Goal: Task Accomplishment & Management: Use online tool/utility

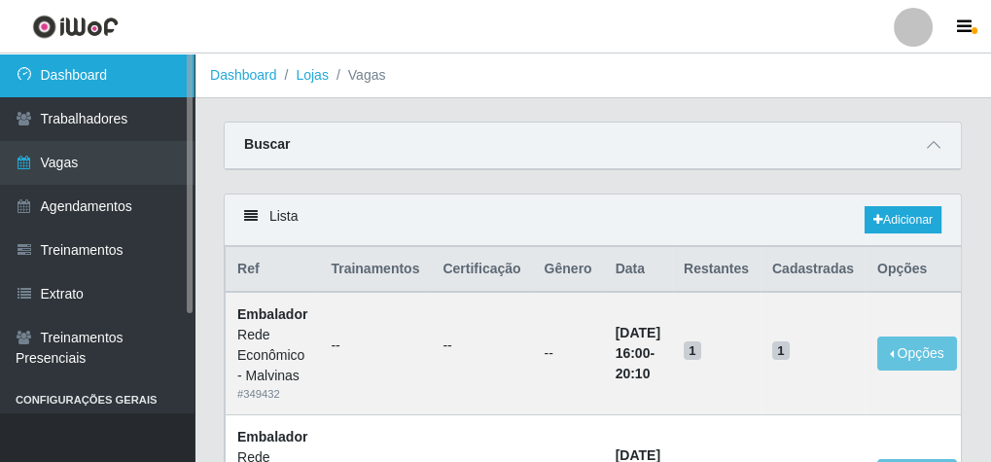
click at [36, 75] on link "Dashboard" at bounding box center [97, 75] width 195 height 44
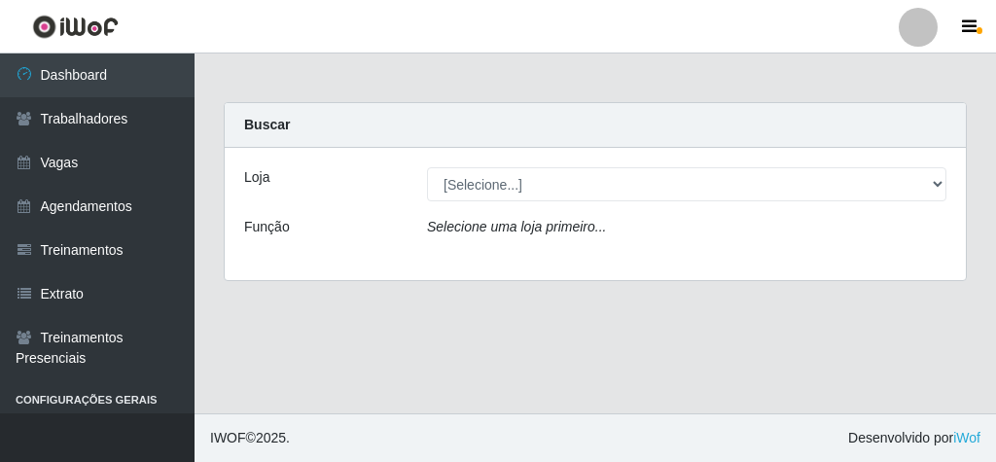
click at [517, 202] on div "Loja [Selecione...] Rede Econômico - Malvinas Rede Econômico - Prata Função Sel…" at bounding box center [595, 214] width 741 height 132
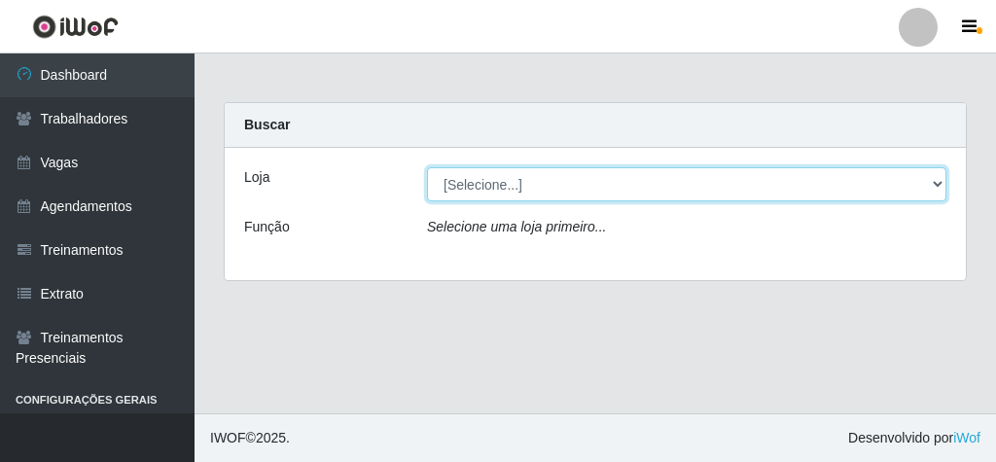
click at [527, 183] on select "[Selecione...] Rede Econômico - Malvinas Rede Econômico - Prata" at bounding box center [686, 184] width 519 height 34
select select "194"
click at [427, 167] on select "[Selecione...] Rede Econômico - Malvinas Rede Econômico - Prata" at bounding box center [686, 184] width 519 height 34
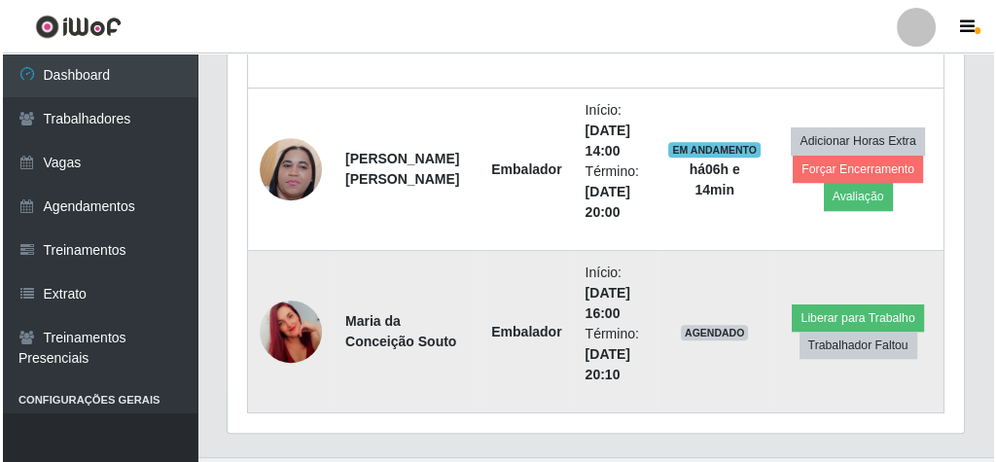
scroll to position [1127, 0]
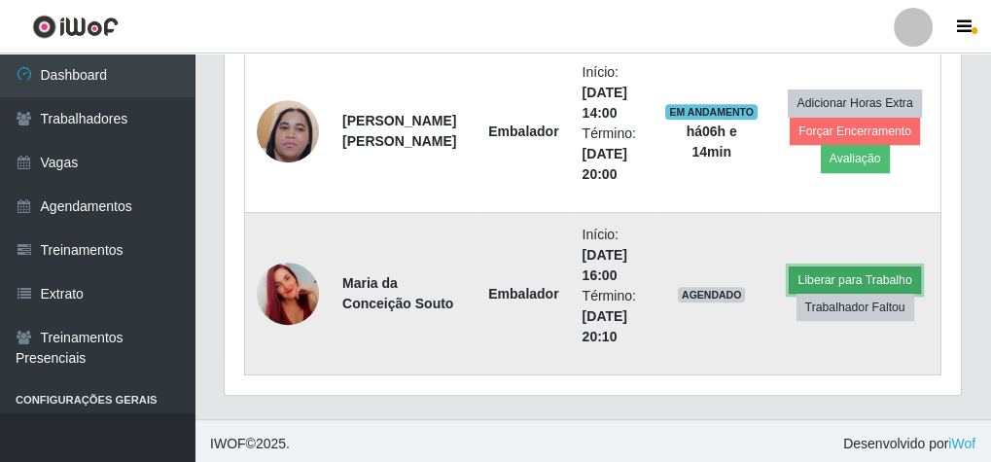
click at [829, 266] on button "Liberar para Trabalho" at bounding box center [854, 279] width 131 height 27
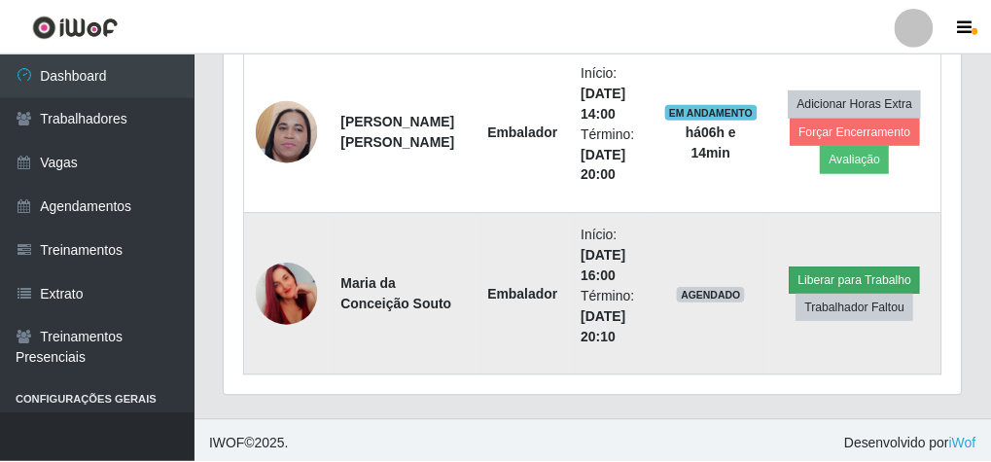
scroll to position [403, 729]
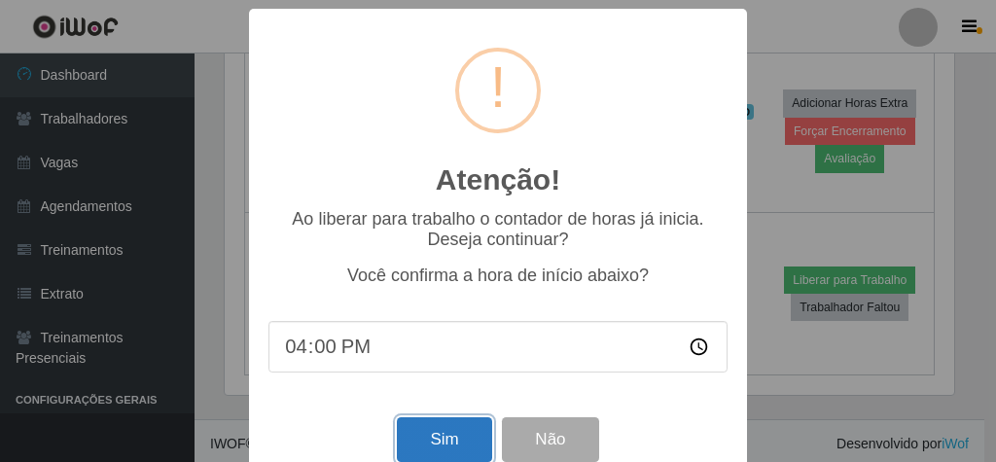
click at [432, 432] on button "Sim" at bounding box center [444, 440] width 94 height 46
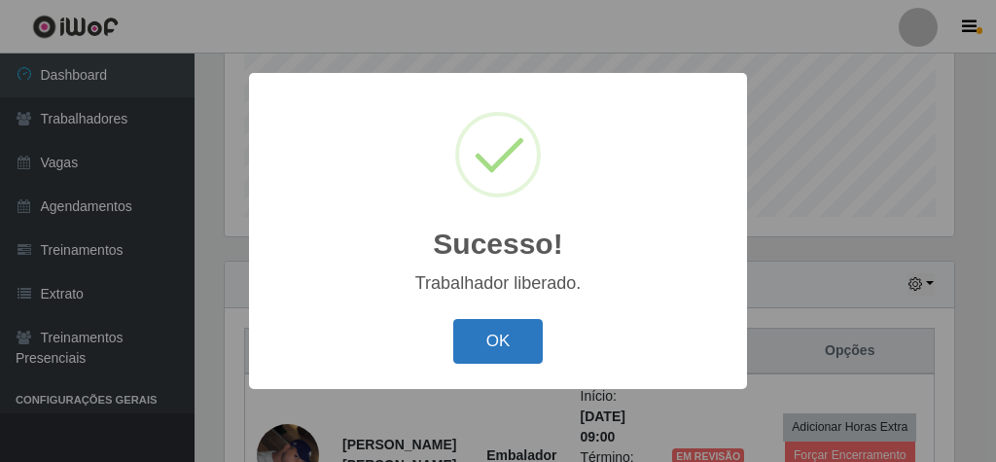
click at [482, 356] on button "OK" at bounding box center [498, 342] width 90 height 46
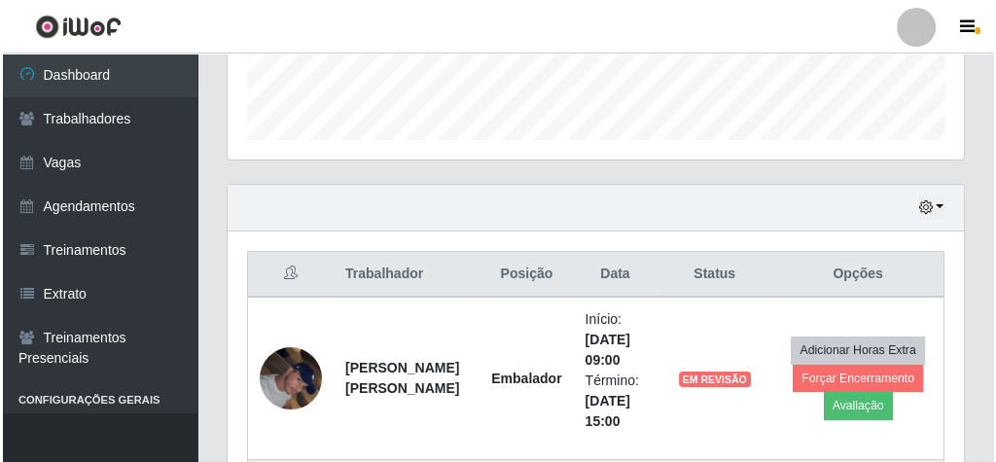
scroll to position [712, 0]
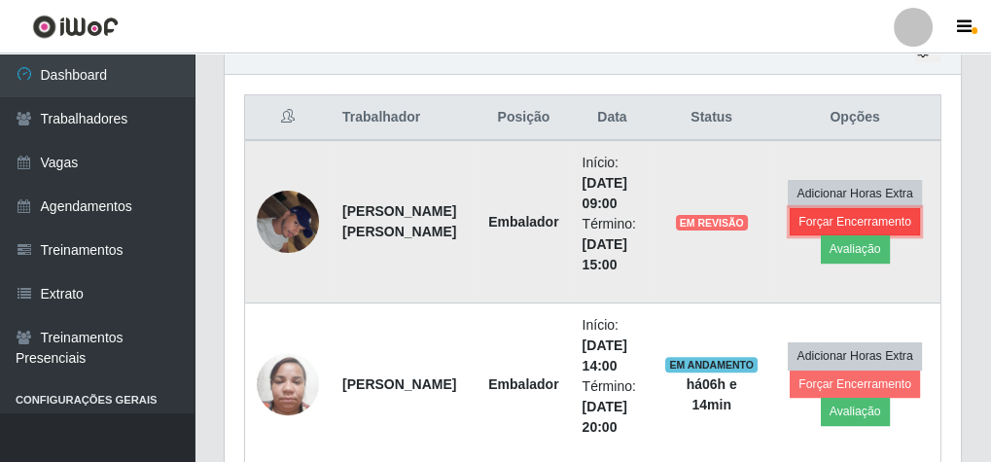
click at [882, 213] on button "Forçar Encerramento" at bounding box center [855, 221] width 130 height 27
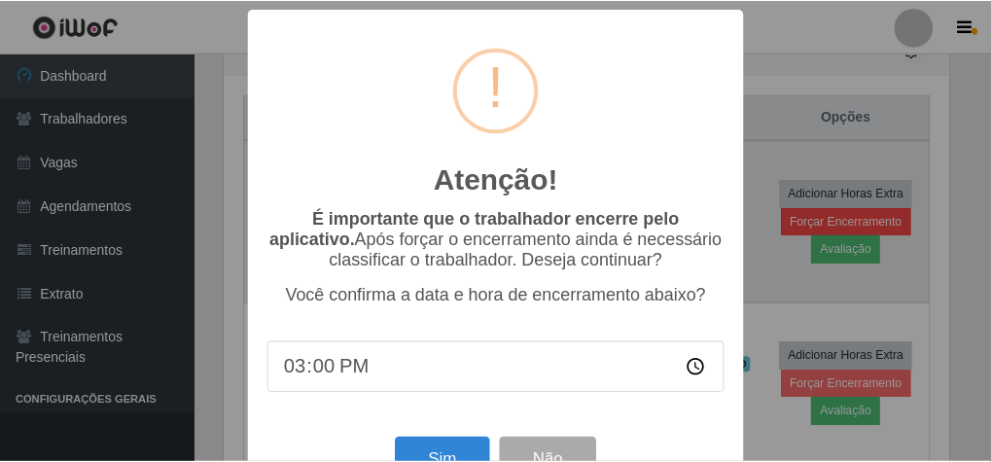
scroll to position [403, 729]
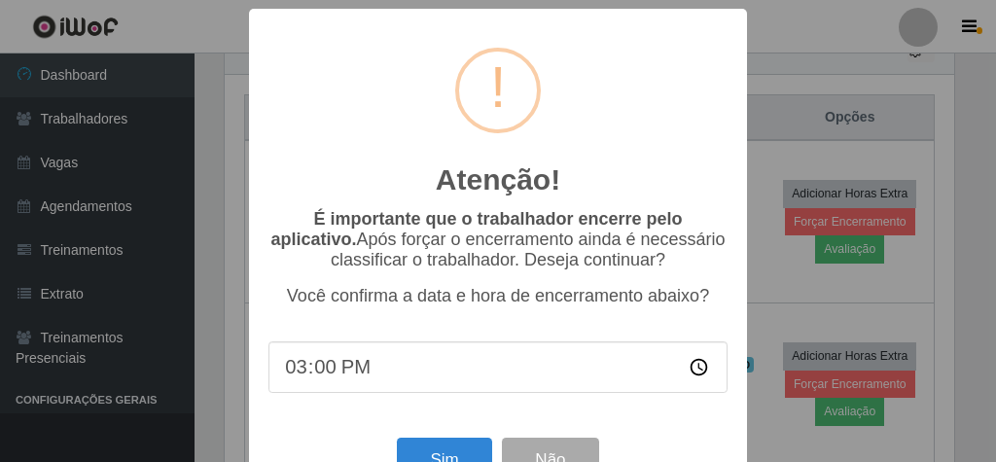
click at [812, 107] on div "Atenção! × É importante que o trabalhador encerre pelo aplicativo. Após forçar …" at bounding box center [498, 231] width 996 height 462
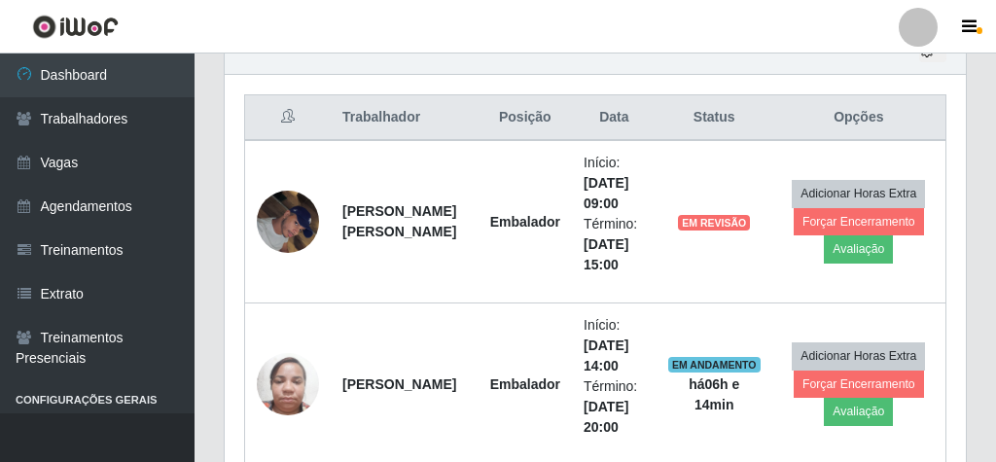
scroll to position [403, 736]
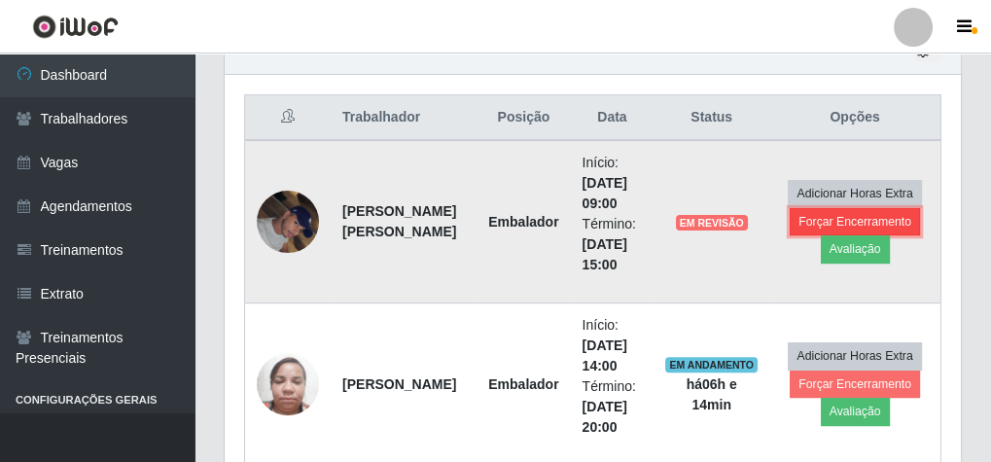
click at [876, 211] on button "Forçar Encerramento" at bounding box center [855, 221] width 130 height 27
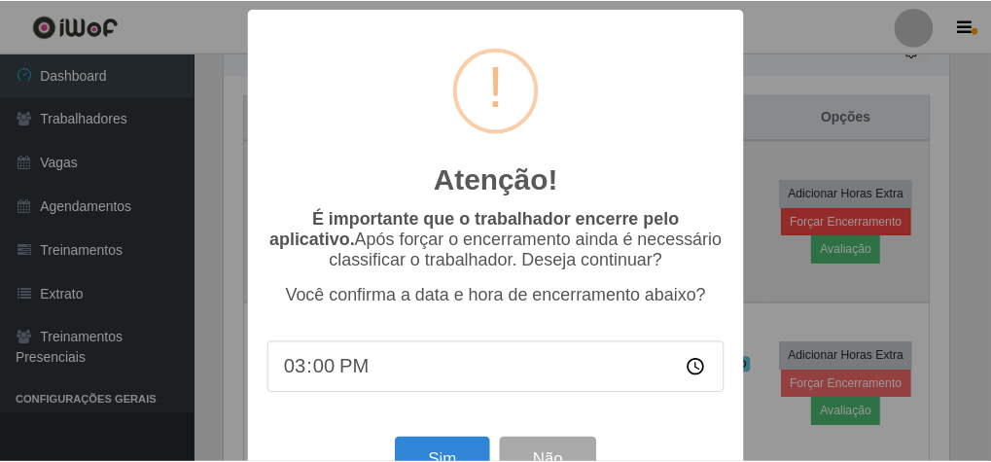
scroll to position [403, 729]
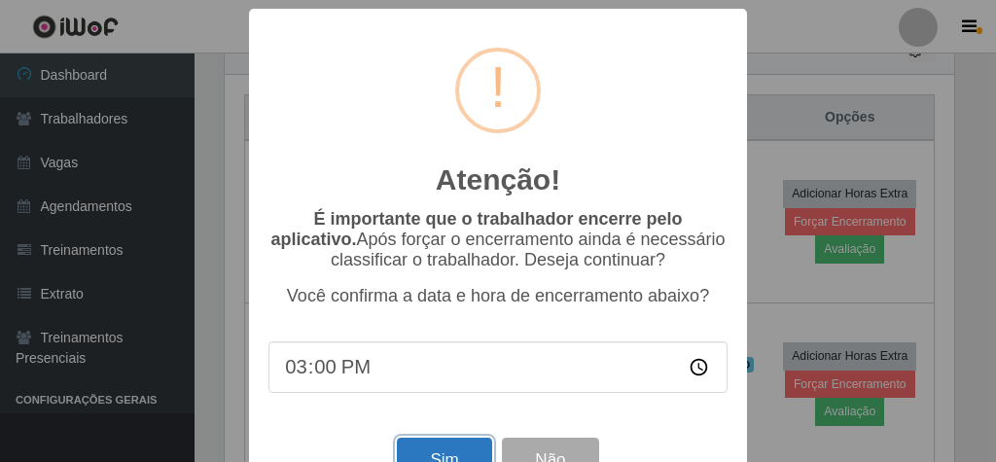
click at [418, 448] on button "Sim" at bounding box center [444, 461] width 94 height 46
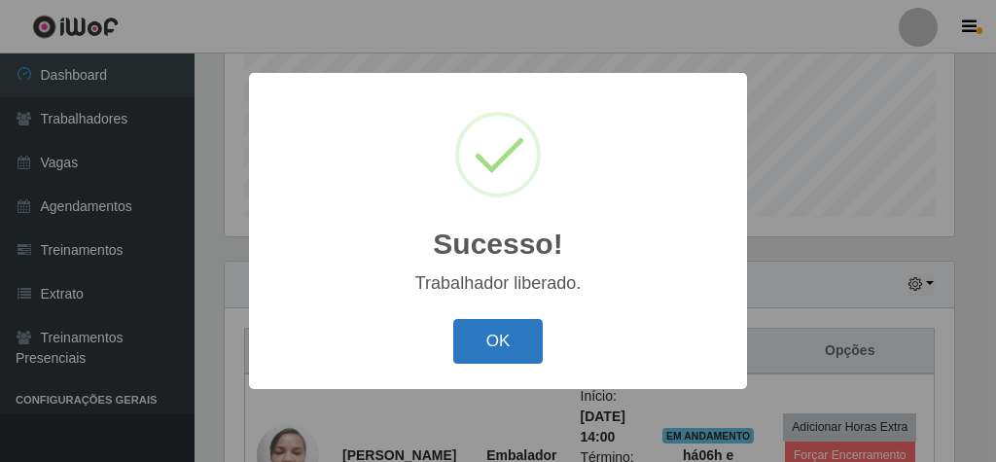
drag, startPoint x: 539, startPoint y: 323, endPoint x: 528, endPoint y: 331, distance: 13.2
click at [537, 323] on button "OK" at bounding box center [498, 342] width 90 height 46
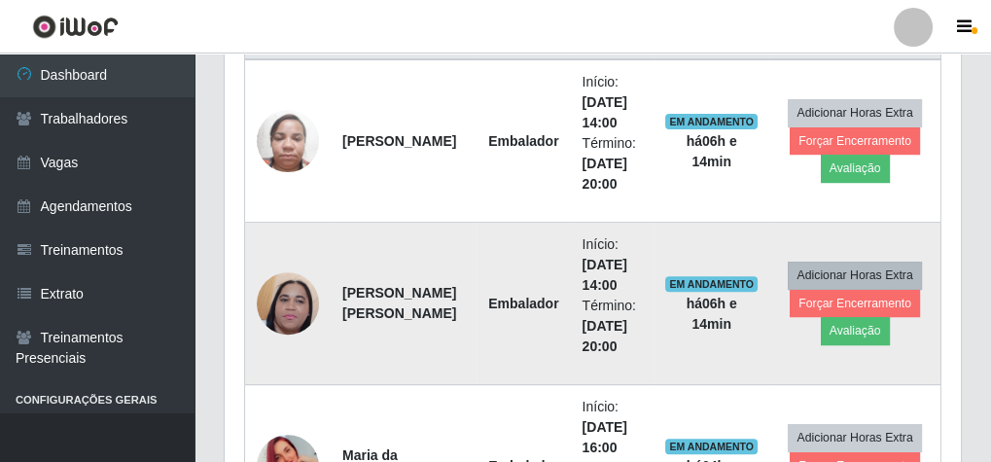
scroll to position [712, 0]
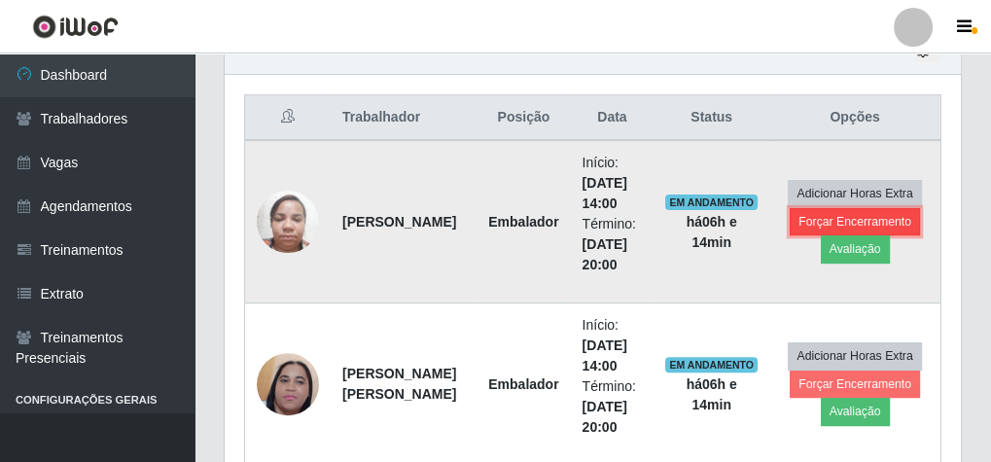
click at [876, 213] on button "Forçar Encerramento" at bounding box center [855, 221] width 130 height 27
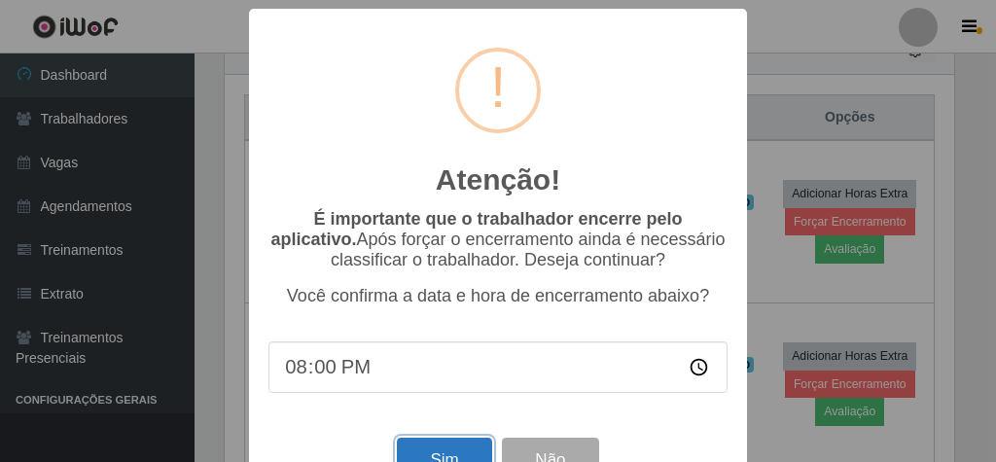
click at [434, 449] on button "Sim" at bounding box center [444, 461] width 94 height 46
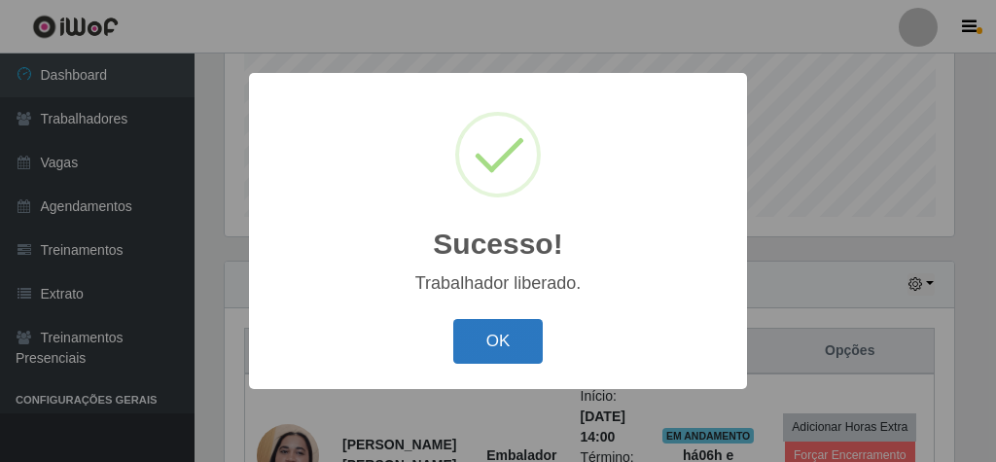
click at [488, 341] on button "OK" at bounding box center [498, 342] width 90 height 46
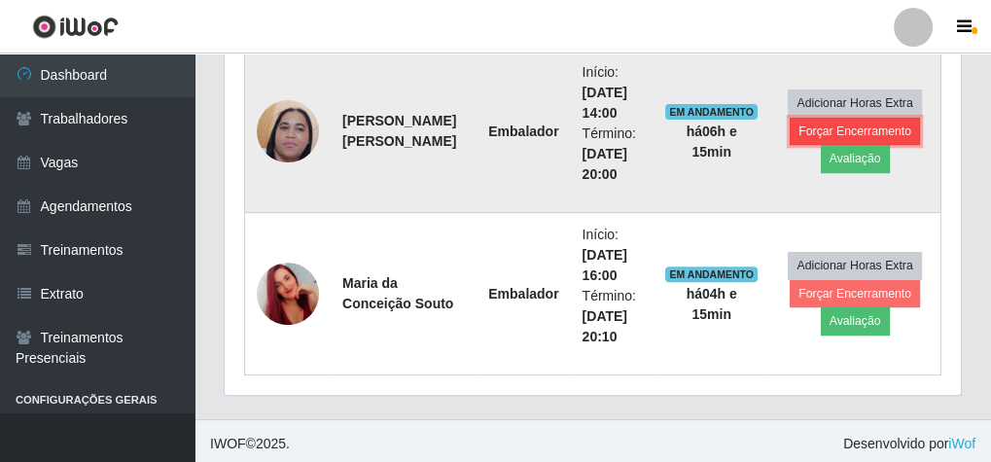
click at [888, 121] on button "Forçar Encerramento" at bounding box center [855, 131] width 130 height 27
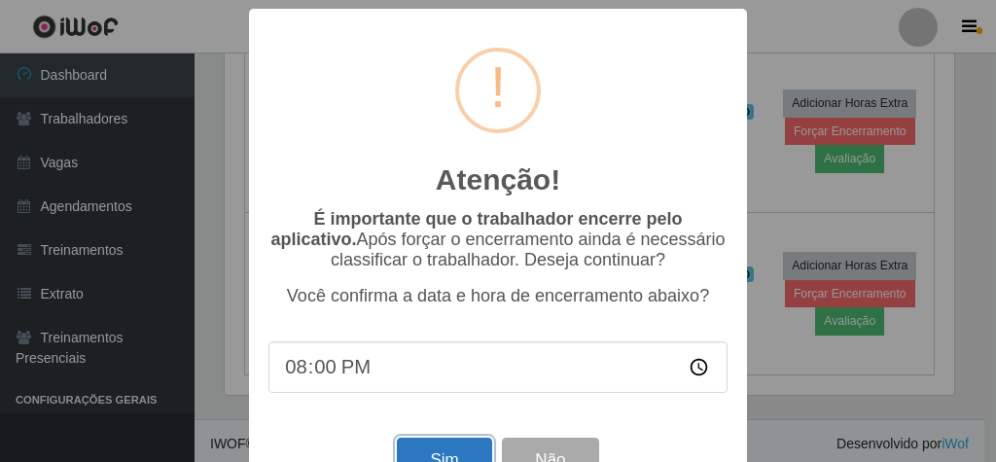
click at [432, 450] on button "Sim" at bounding box center [444, 461] width 94 height 46
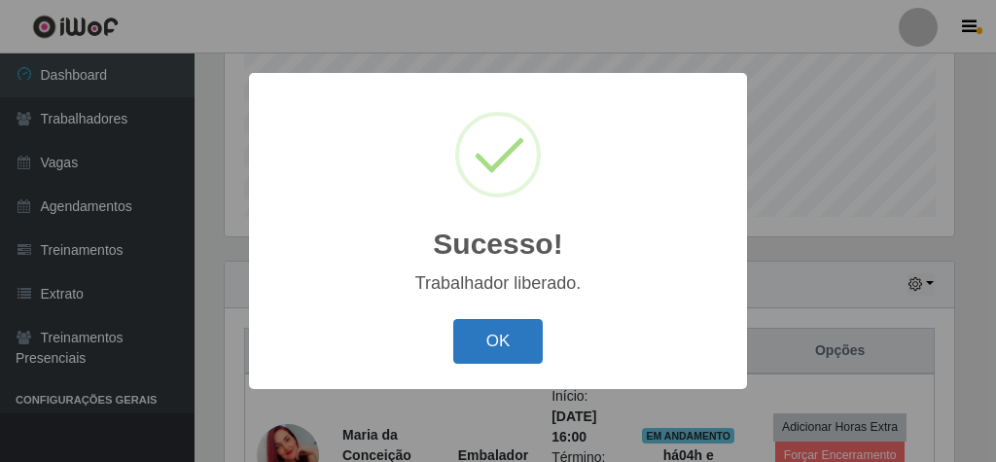
click at [467, 356] on button "OK" at bounding box center [498, 342] width 90 height 46
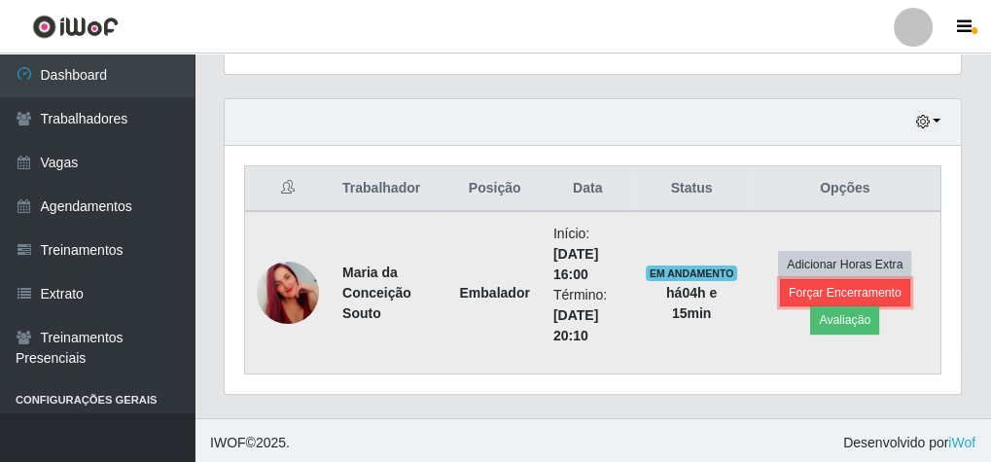
click at [878, 285] on button "Forçar Encerramento" at bounding box center [845, 292] width 130 height 27
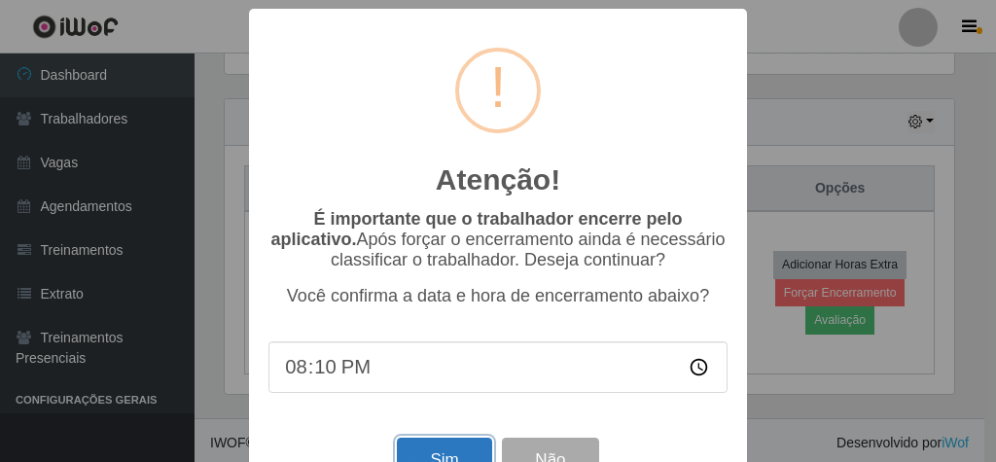
click at [438, 451] on button "Sim" at bounding box center [444, 461] width 94 height 46
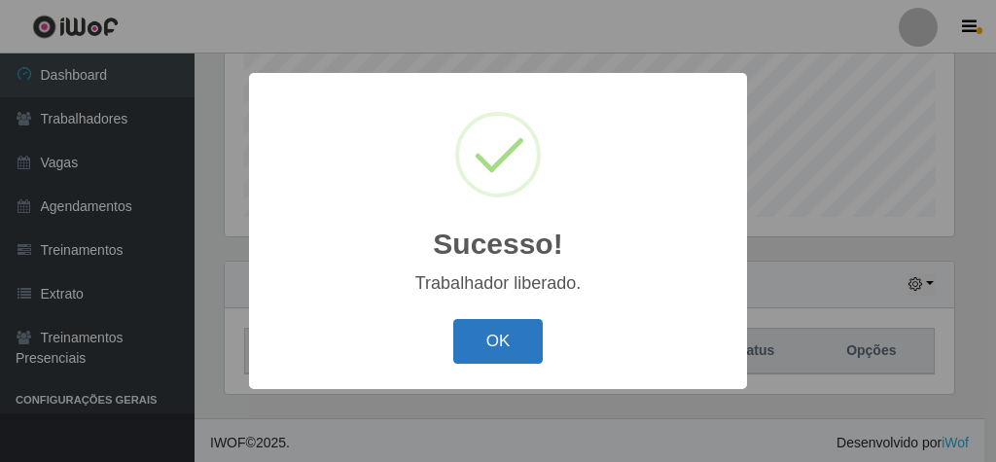
click at [519, 332] on button "OK" at bounding box center [498, 342] width 90 height 46
